Goal: Information Seeking & Learning: Learn about a topic

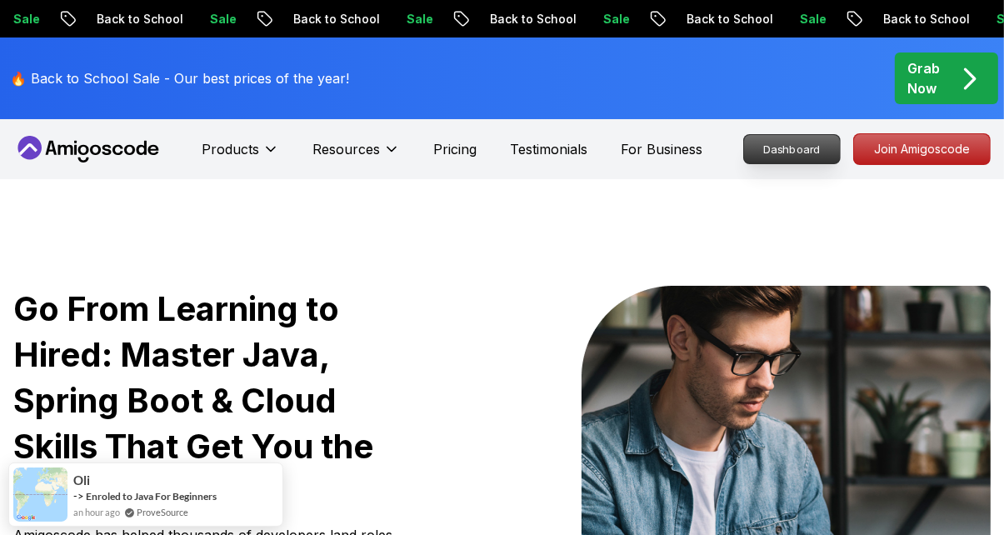
click at [788, 150] on p "Dashboard" at bounding box center [792, 149] width 96 height 28
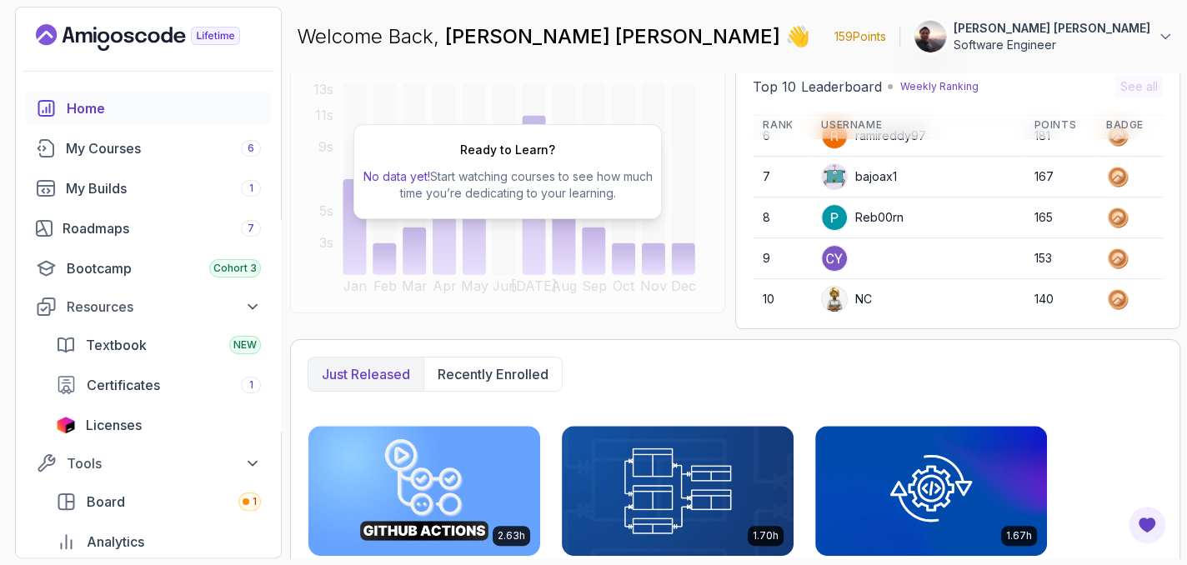
scroll to position [233, 0]
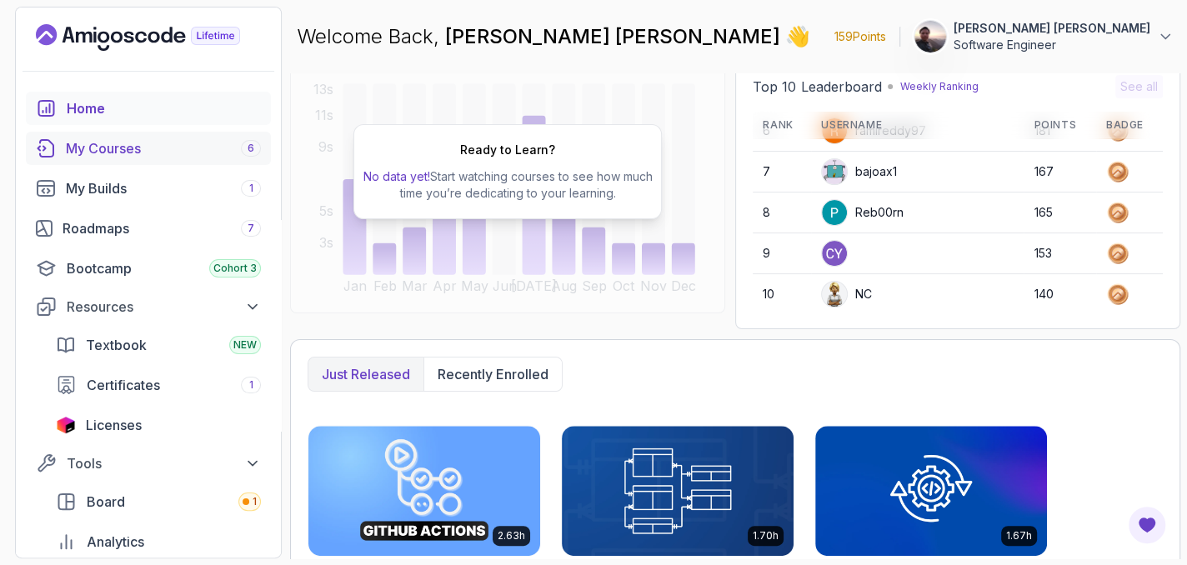
click at [116, 147] on div "My Courses 6" at bounding box center [163, 148] width 195 height 20
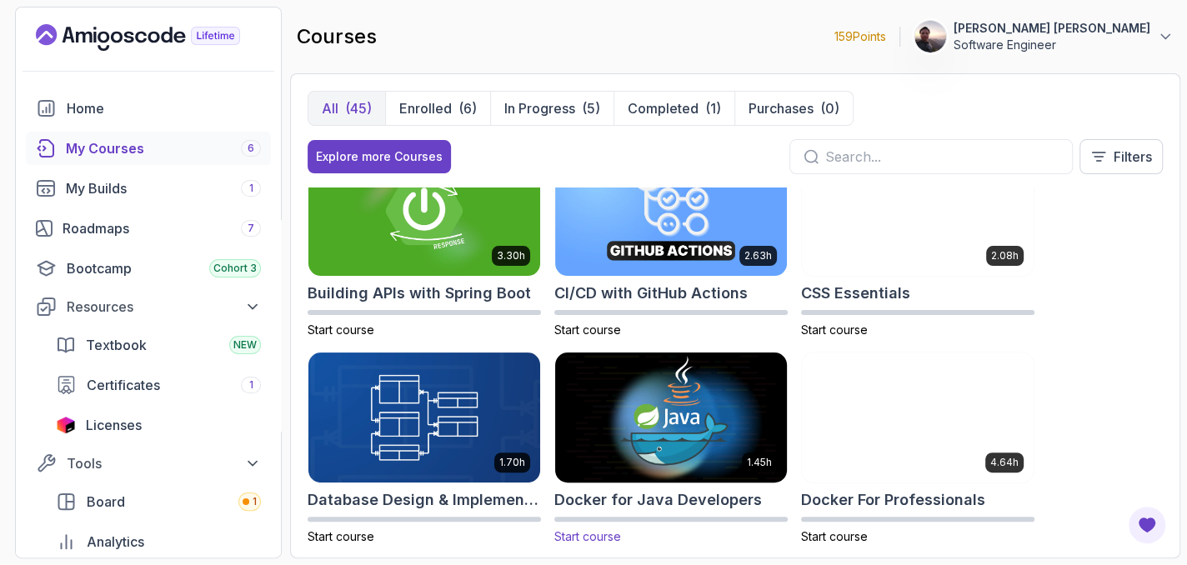
scroll to position [250, 0]
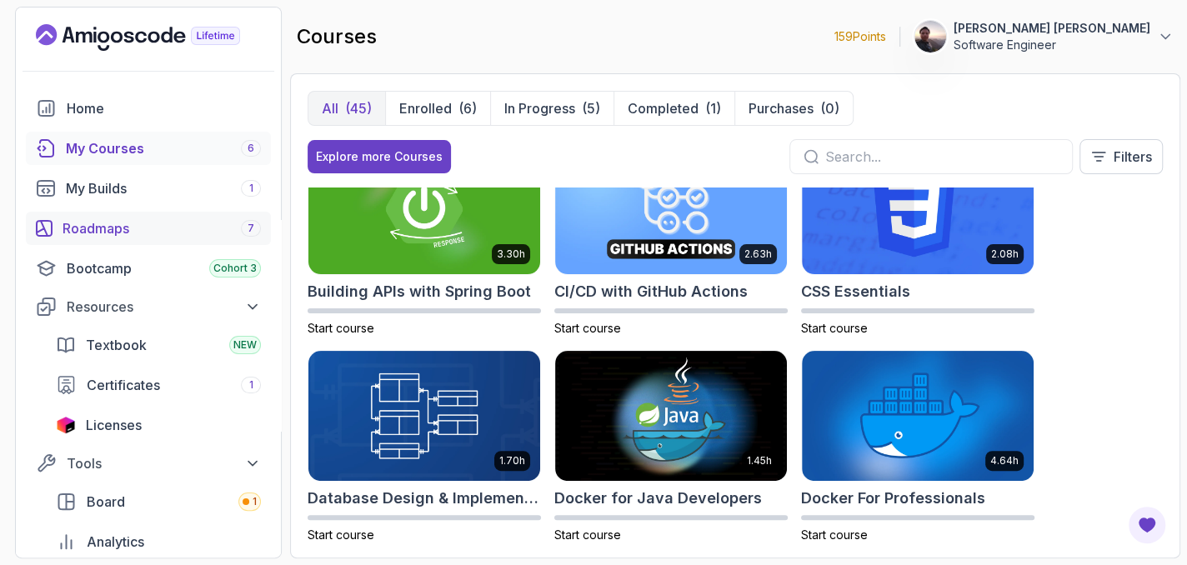
click at [112, 223] on div "Roadmaps 7" at bounding box center [162, 228] width 198 height 20
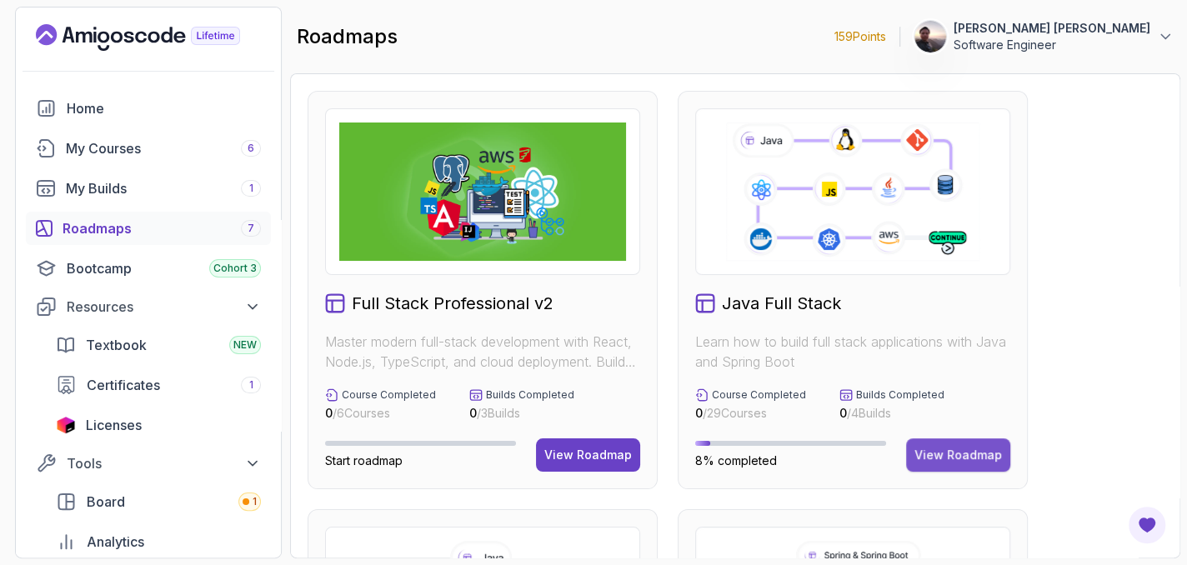
click at [957, 444] on button "View Roadmap" at bounding box center [958, 454] width 104 height 33
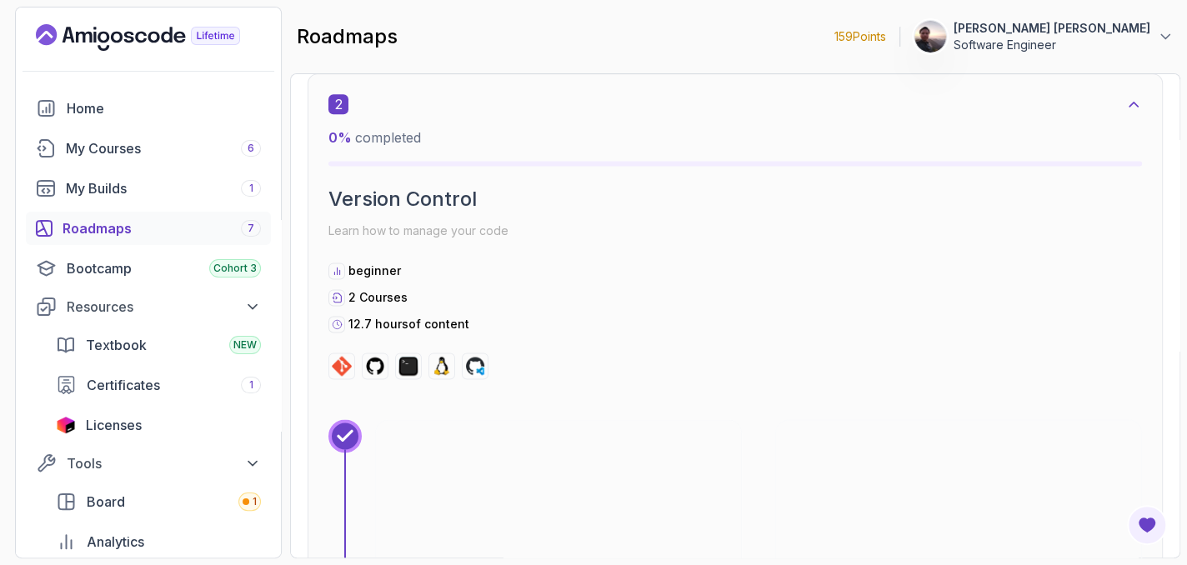
scroll to position [1584, 0]
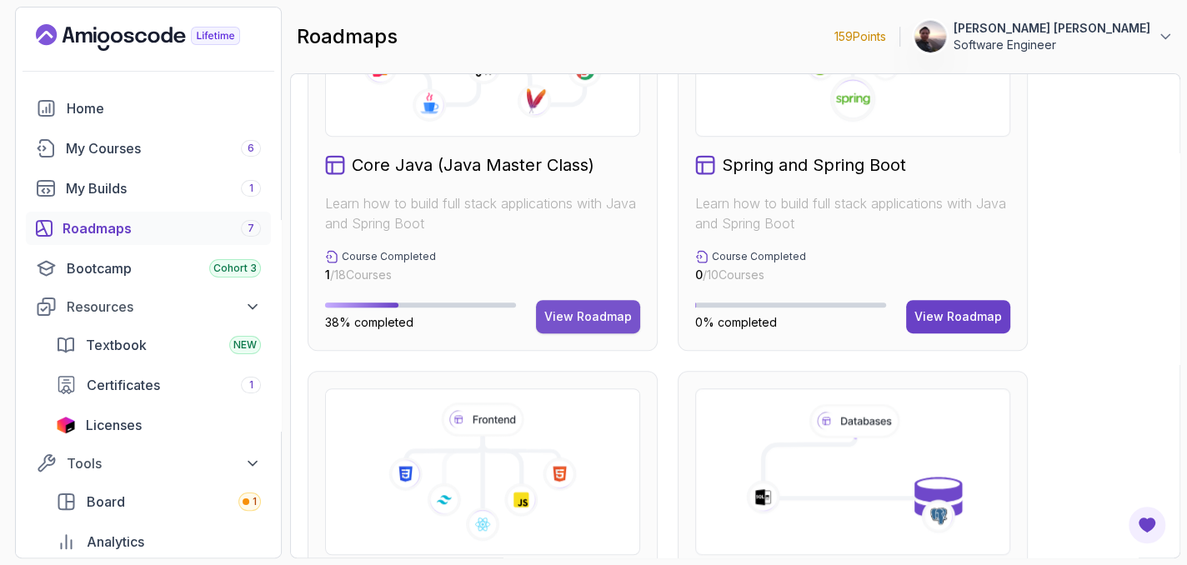
scroll to position [533, 0]
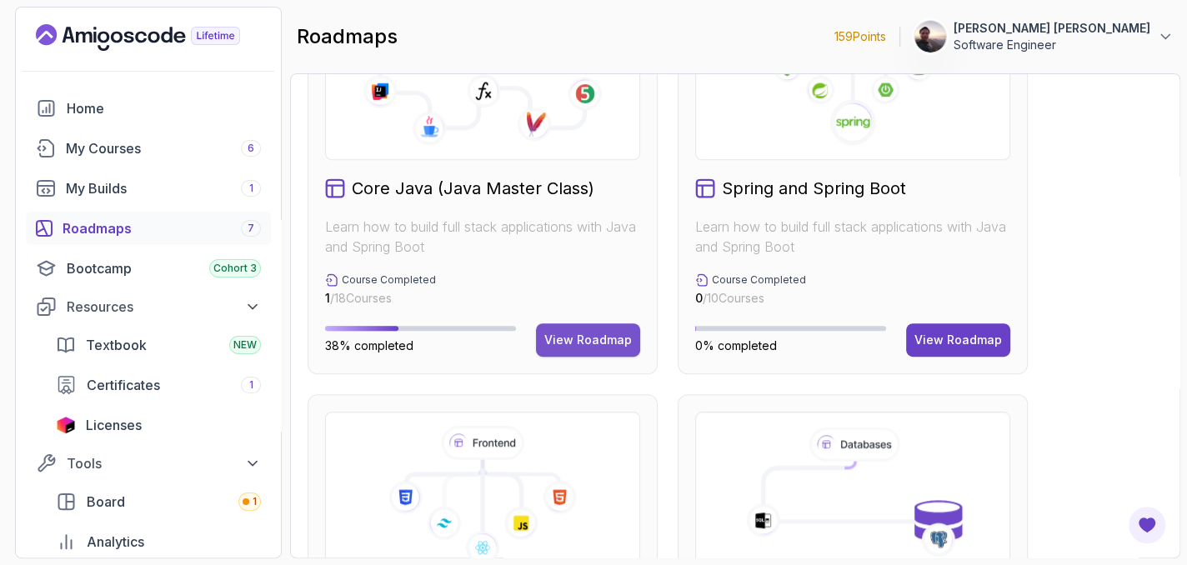
click at [573, 338] on div "View Roadmap" at bounding box center [588, 340] width 88 height 17
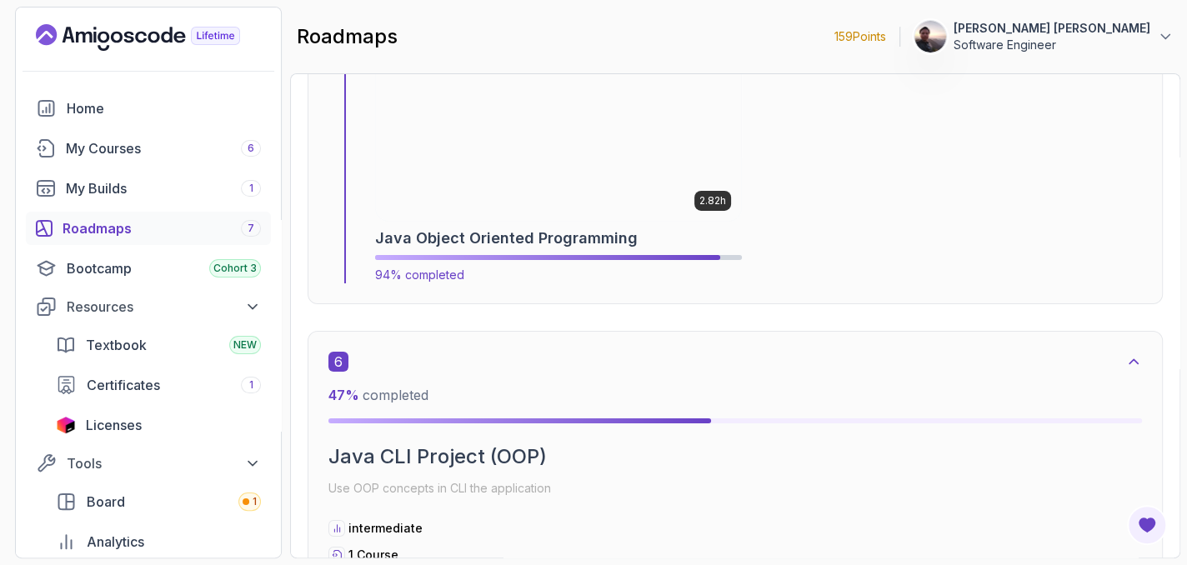
scroll to position [3517, 0]
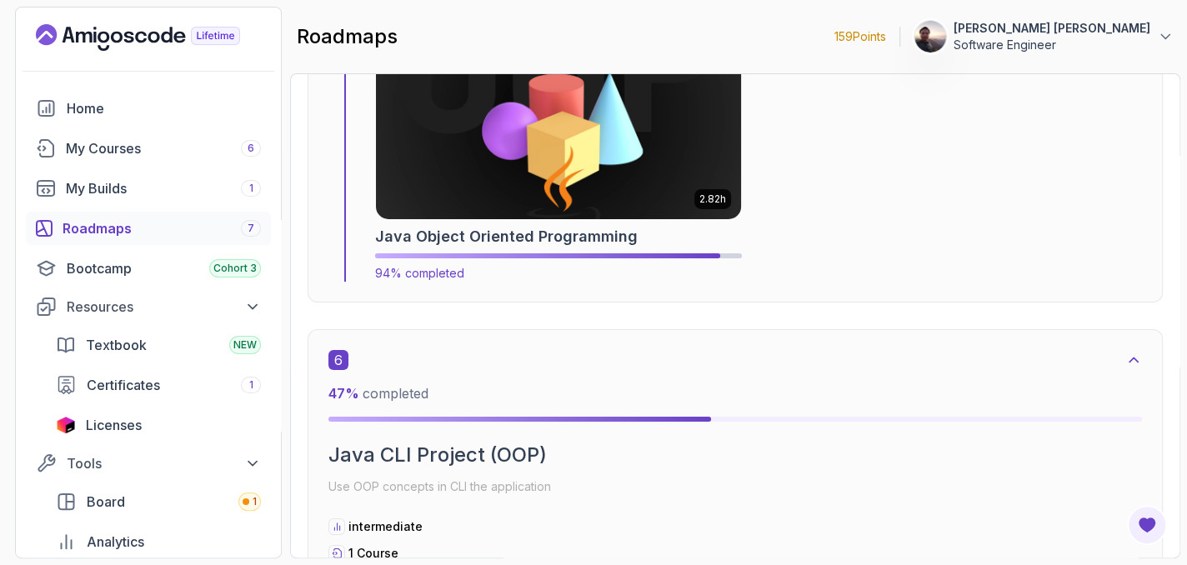
click at [631, 175] on img at bounding box center [558, 116] width 383 height 215
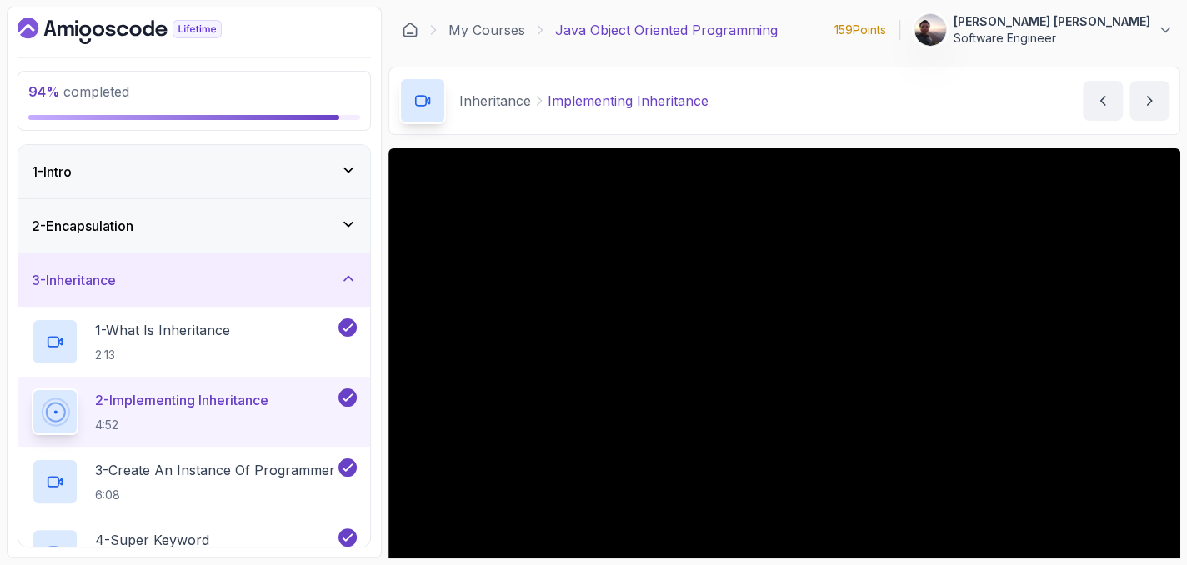
click at [343, 223] on icon at bounding box center [348, 224] width 17 height 17
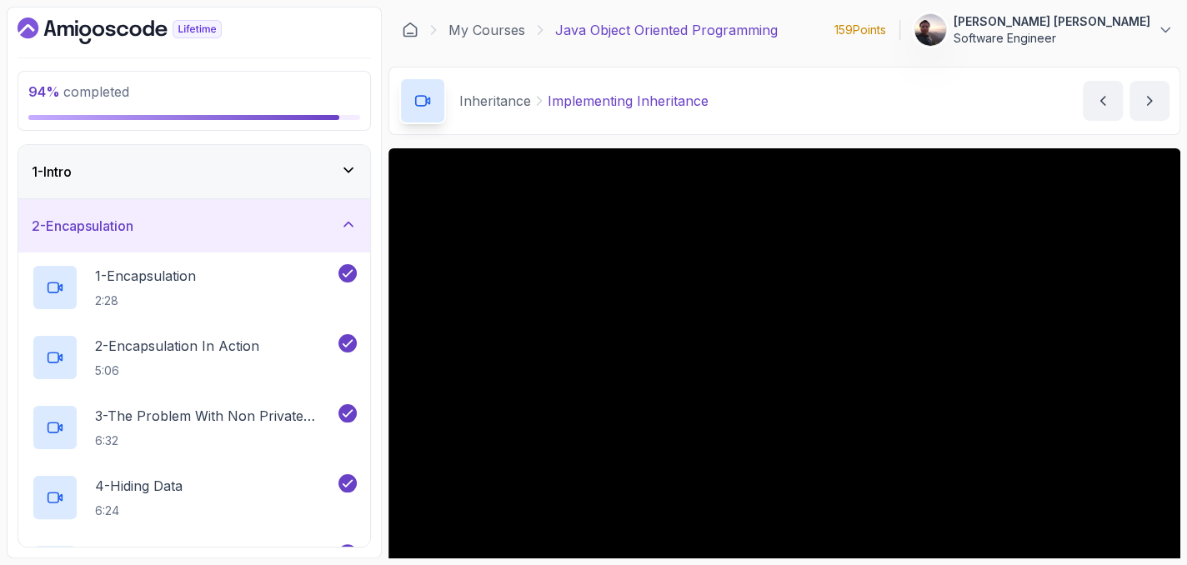
click at [331, 173] on div "1 - Intro" at bounding box center [194, 172] width 325 height 20
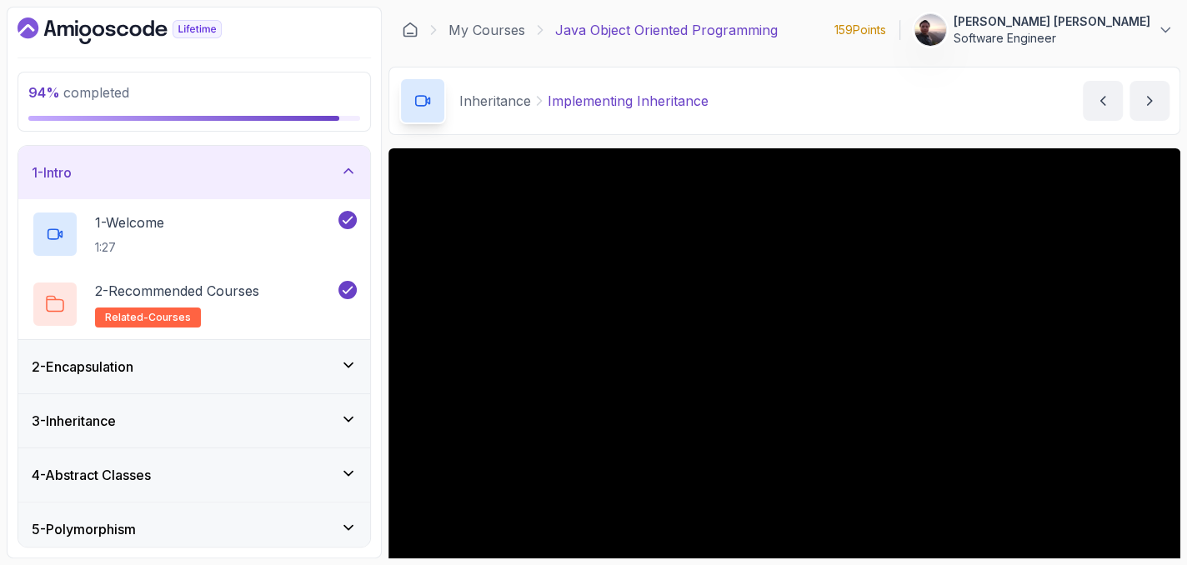
click at [334, 173] on div "1 - Intro" at bounding box center [194, 173] width 325 height 20
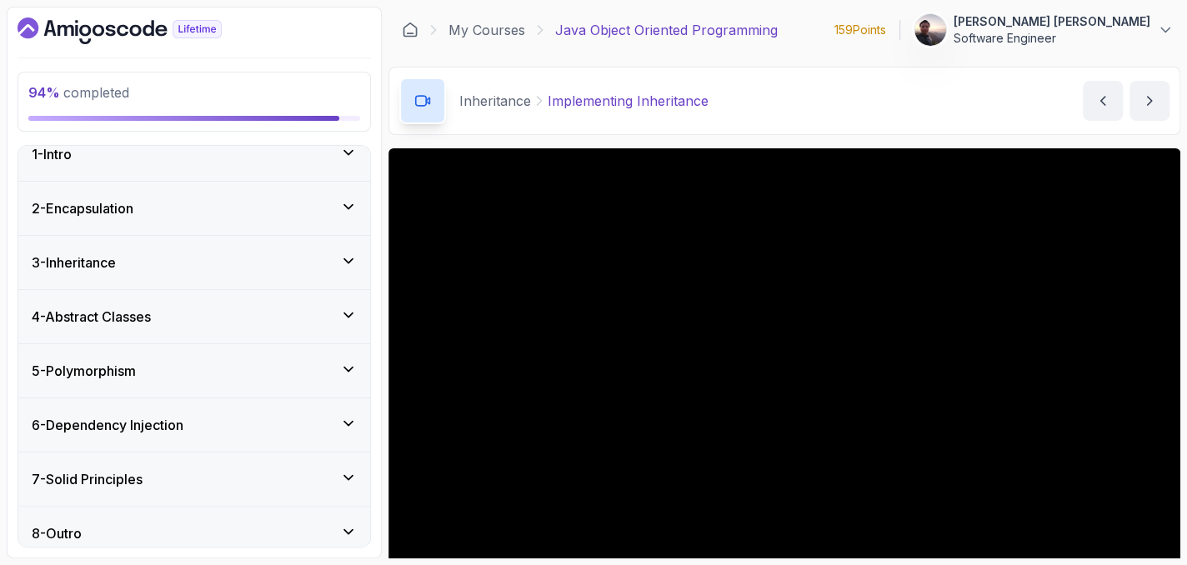
scroll to position [28, 0]
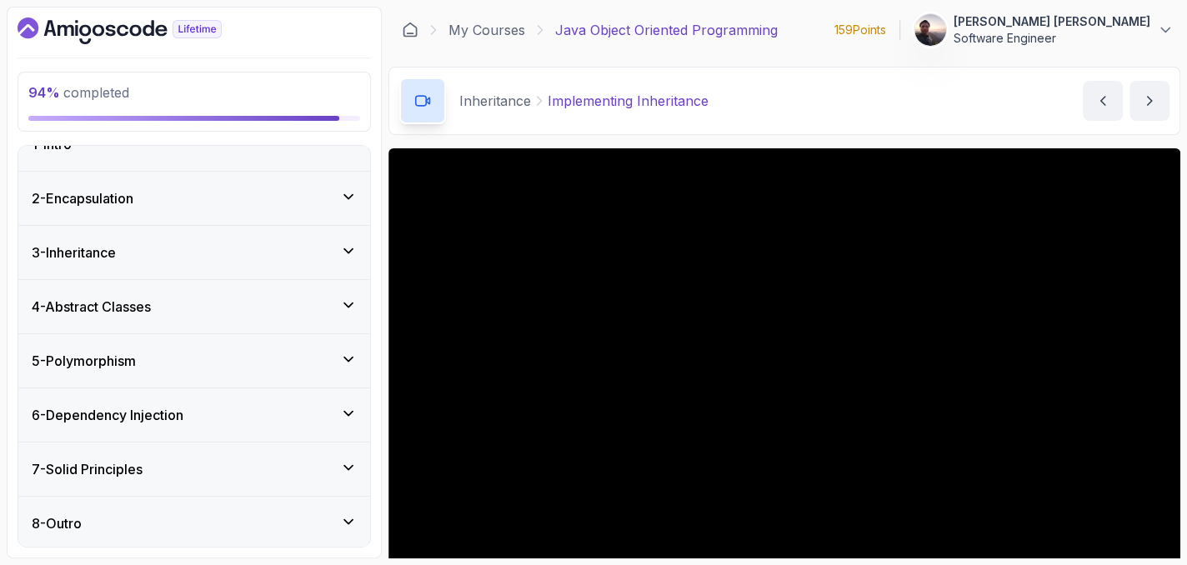
click at [328, 253] on div "3 - Inheritance" at bounding box center [194, 253] width 325 height 20
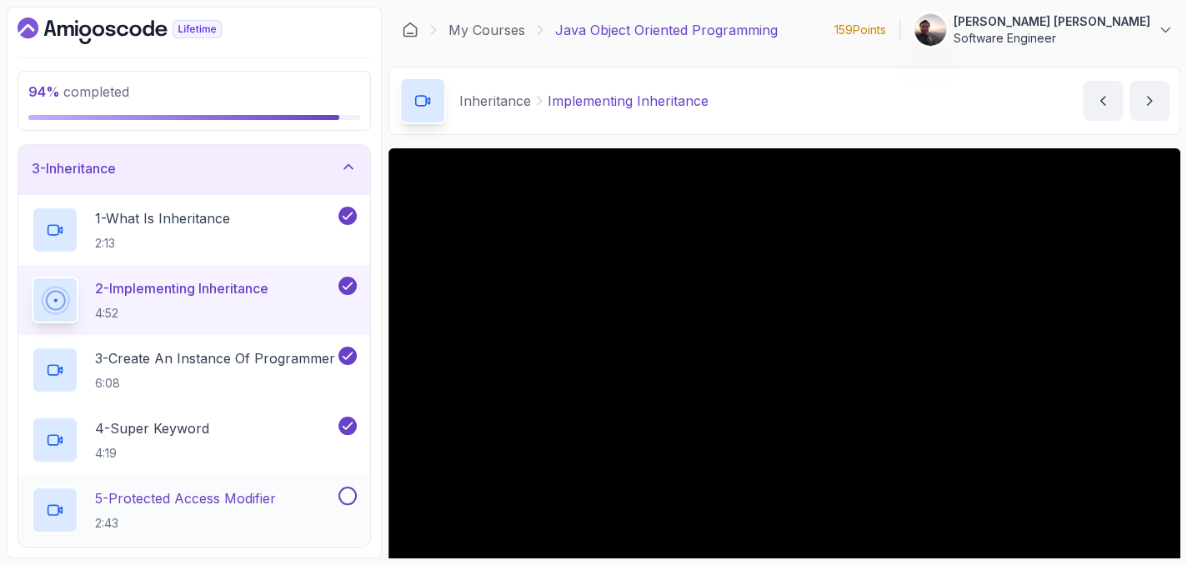
scroll to position [195, 0]
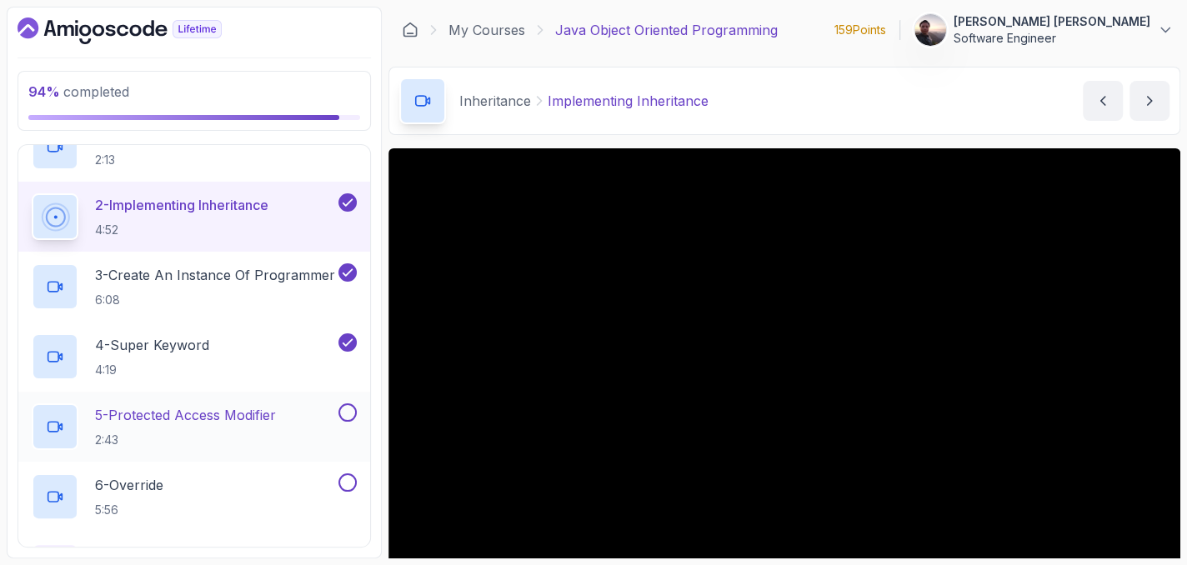
click at [238, 413] on p "5 - Protected Access Modifier" at bounding box center [185, 415] width 181 height 20
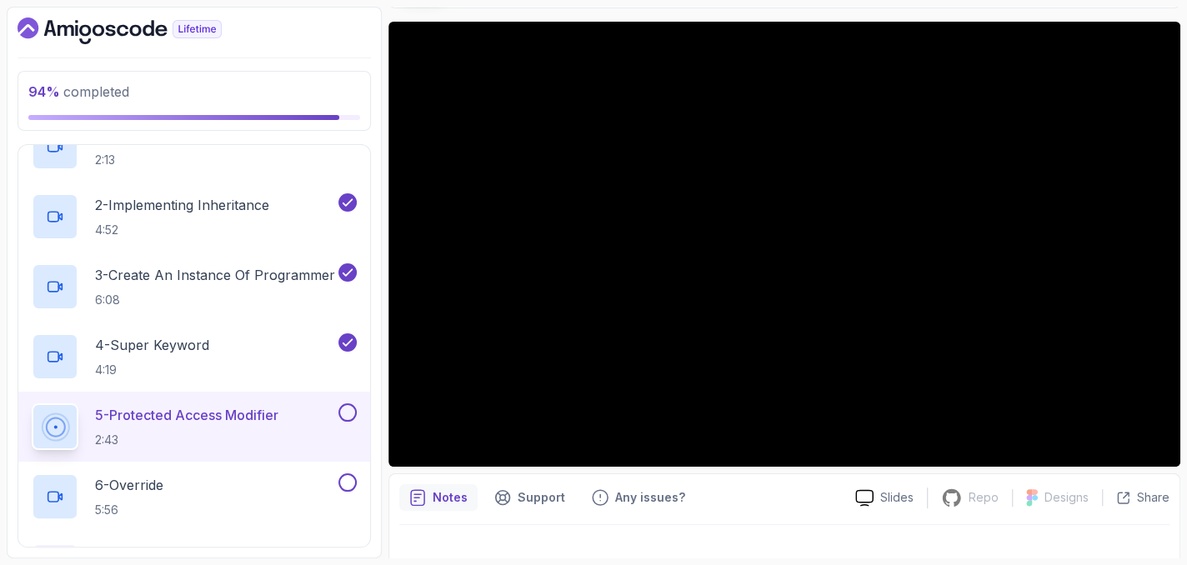
scroll to position [150, 0]
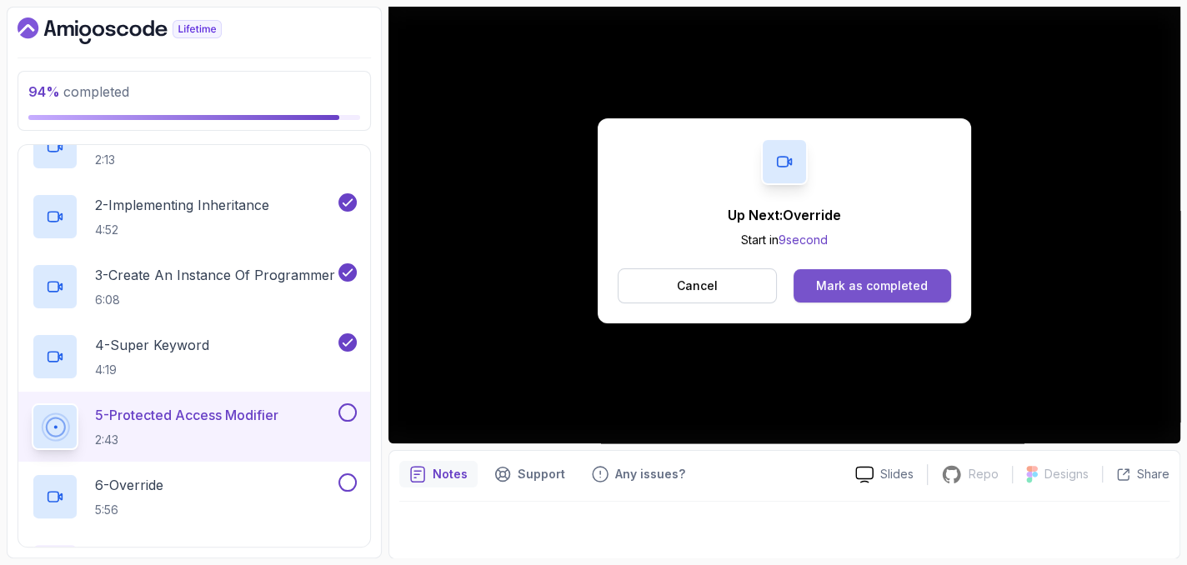
click at [854, 282] on div "Mark as completed" at bounding box center [872, 286] width 112 height 17
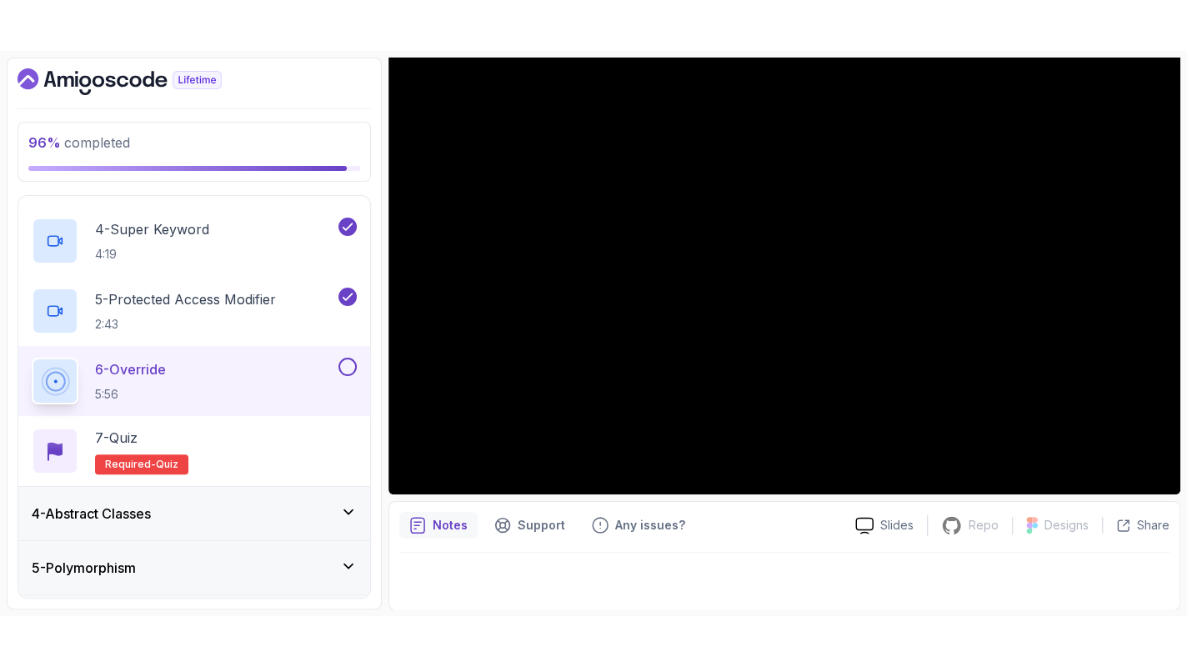
scroll to position [48, 0]
